Goal: Check status: Check status

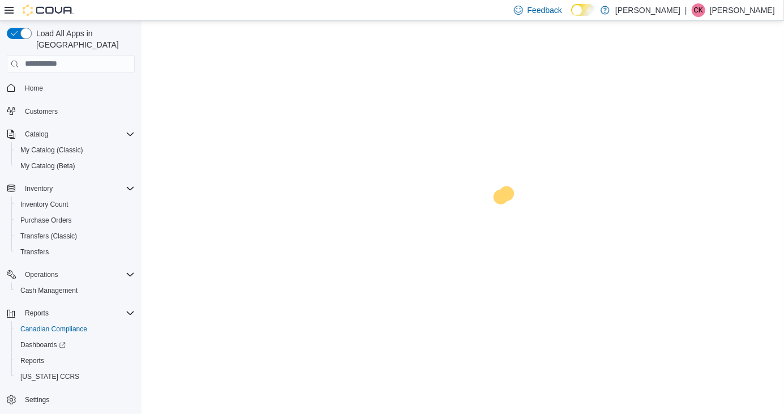
scroll to position [54, 0]
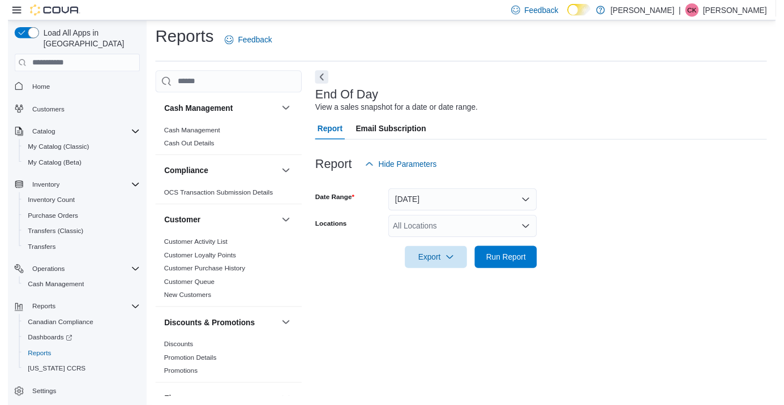
scroll to position [26, 0]
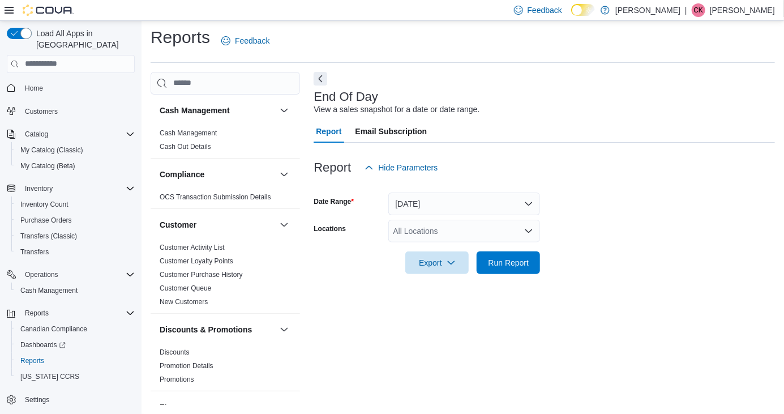
click at [531, 226] on icon "Open list of options" at bounding box center [528, 230] width 9 height 9
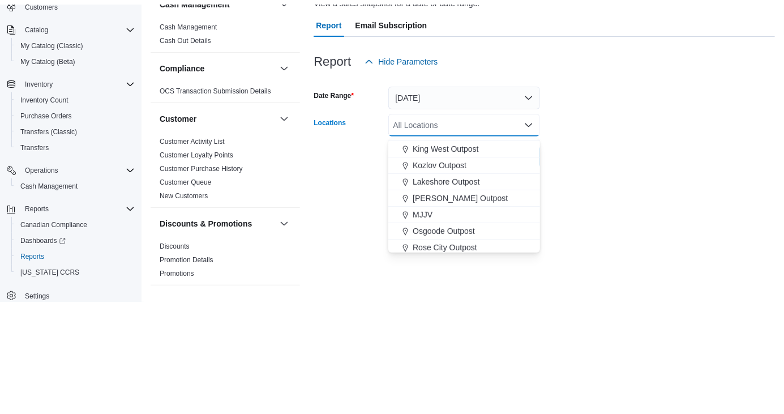
scroll to position [212, 0]
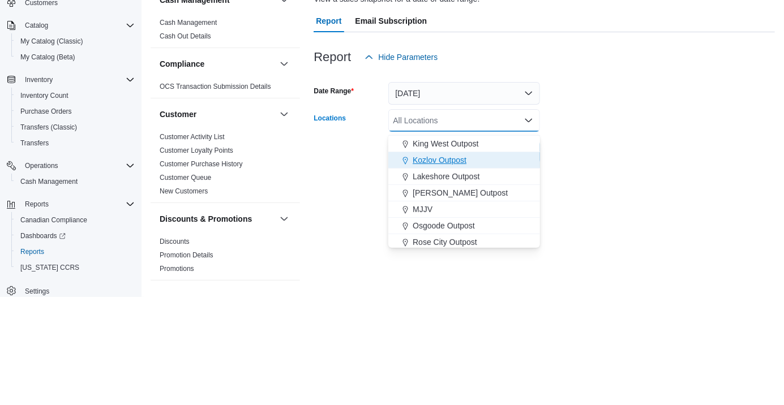
click at [465, 263] on span "Kozlov Outpost" at bounding box center [440, 268] width 54 height 11
click at [602, 240] on form "Date Range Today Locations Kozlov Outpost Combo box. Selected. Kozlov Outpost. …" at bounding box center [544, 224] width 461 height 95
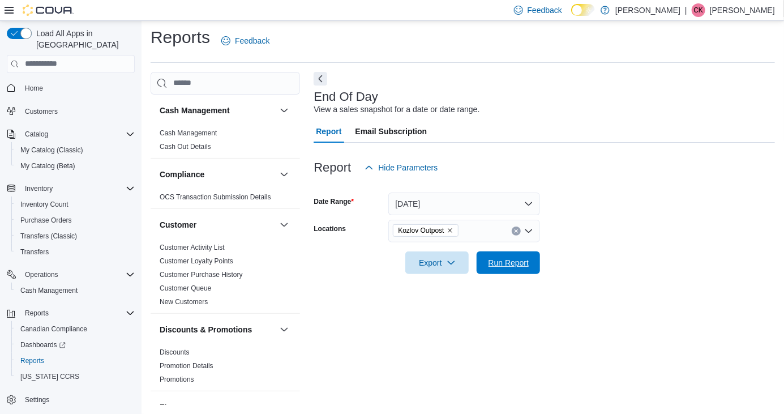
click at [521, 257] on span "Run Report" at bounding box center [509, 262] width 41 height 11
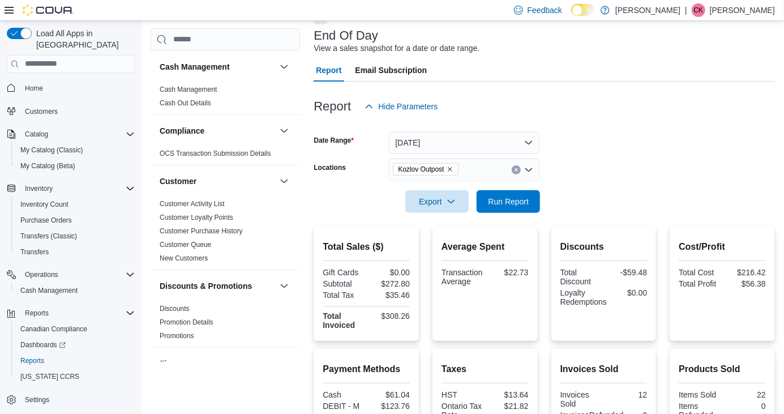
scroll to position [217, 0]
